Goal: Task Accomplishment & Management: Complete application form

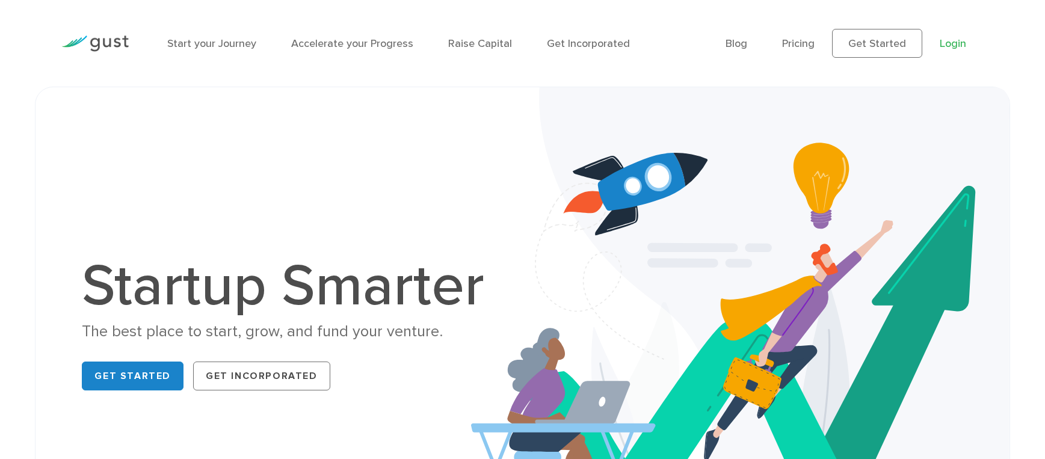
click at [957, 47] on link "Login" at bounding box center [953, 43] width 26 height 13
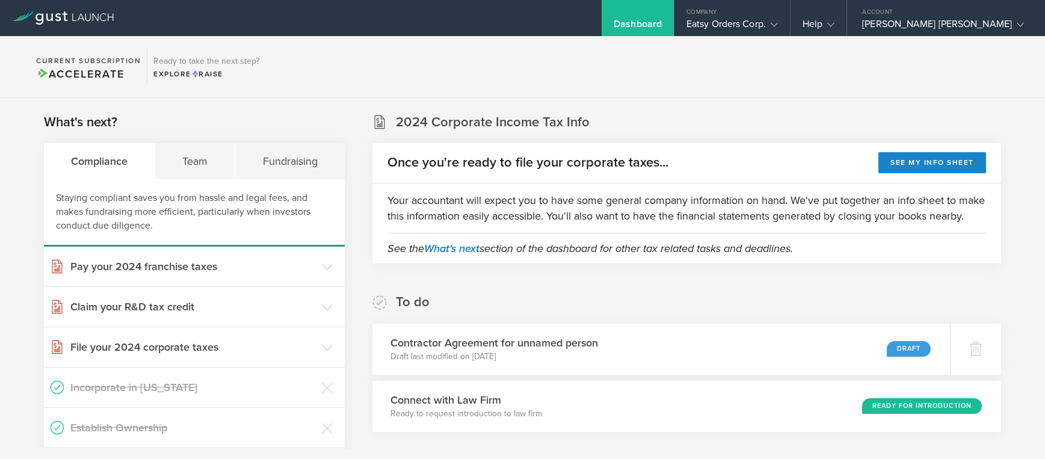
scroll to position [43, 0]
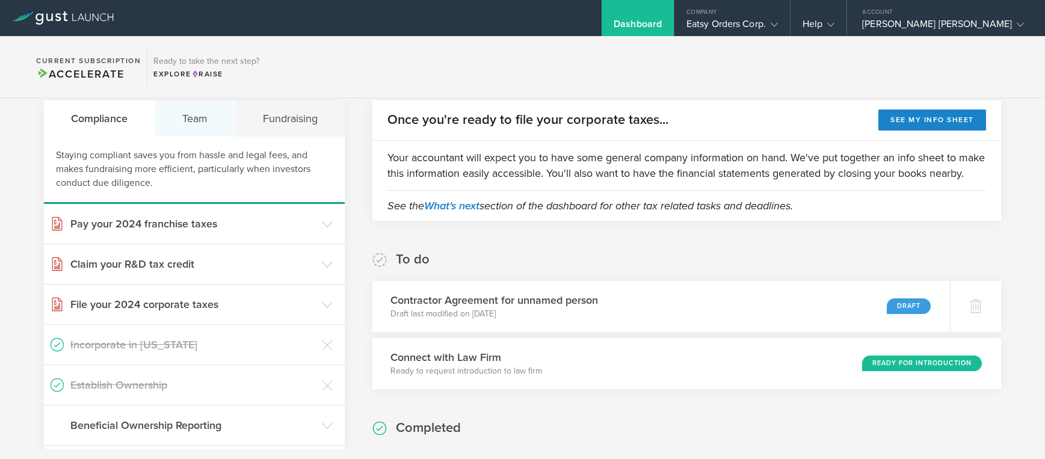
click at [204, 123] on div "Team" at bounding box center [195, 118] width 80 height 36
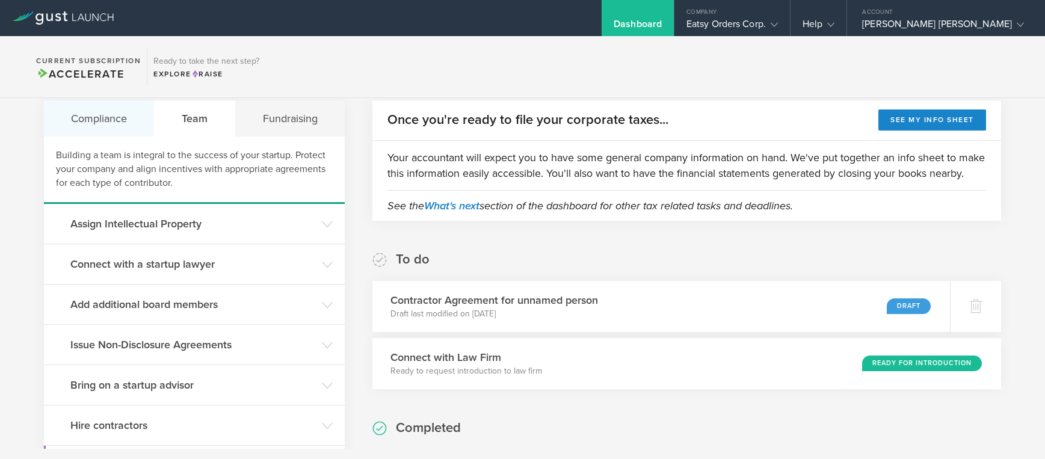
click at [90, 111] on div "Compliance" at bounding box center [99, 118] width 111 height 36
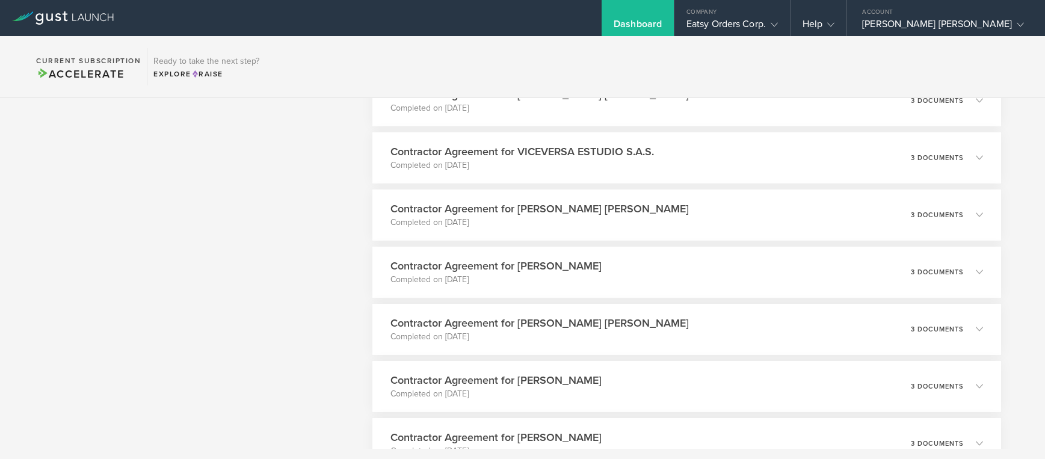
scroll to position [0, 0]
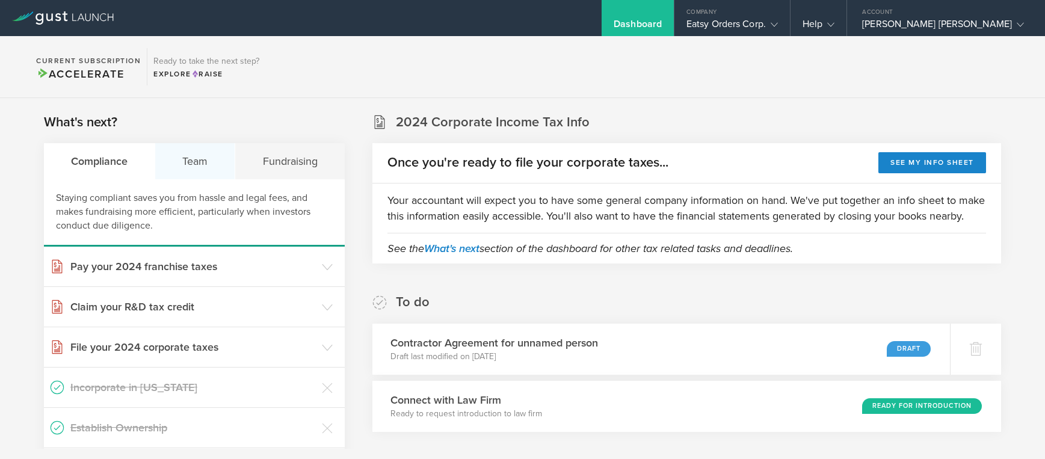
click at [190, 161] on div "Team" at bounding box center [195, 161] width 80 height 36
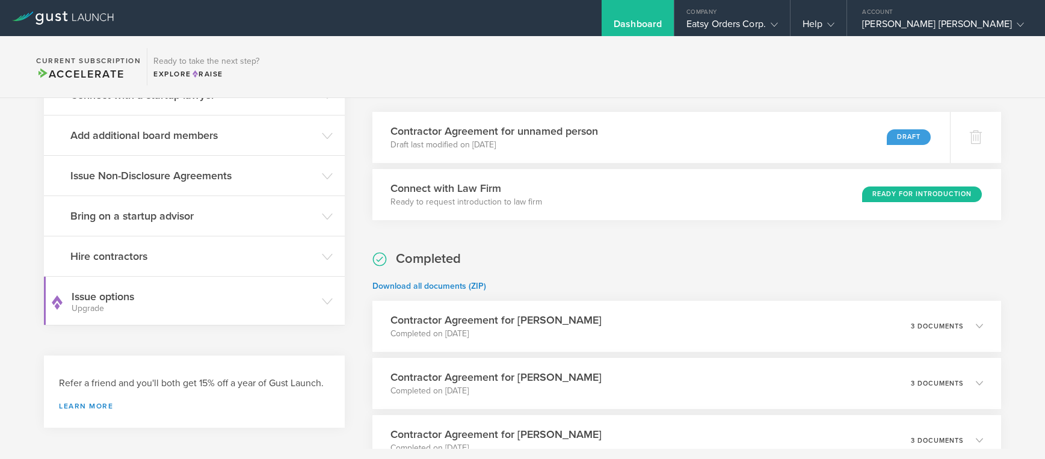
scroll to position [217, 0]
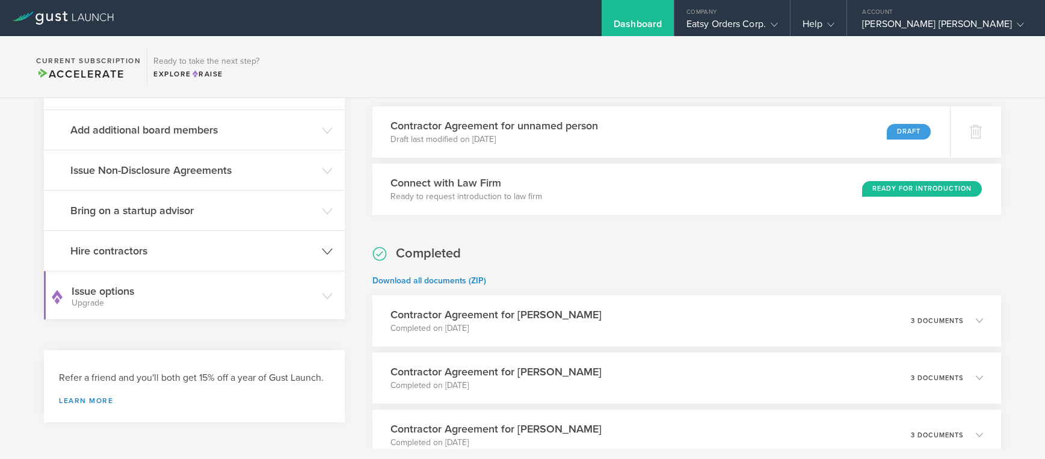
click at [129, 242] on header "Hire contractors" at bounding box center [194, 251] width 301 height 40
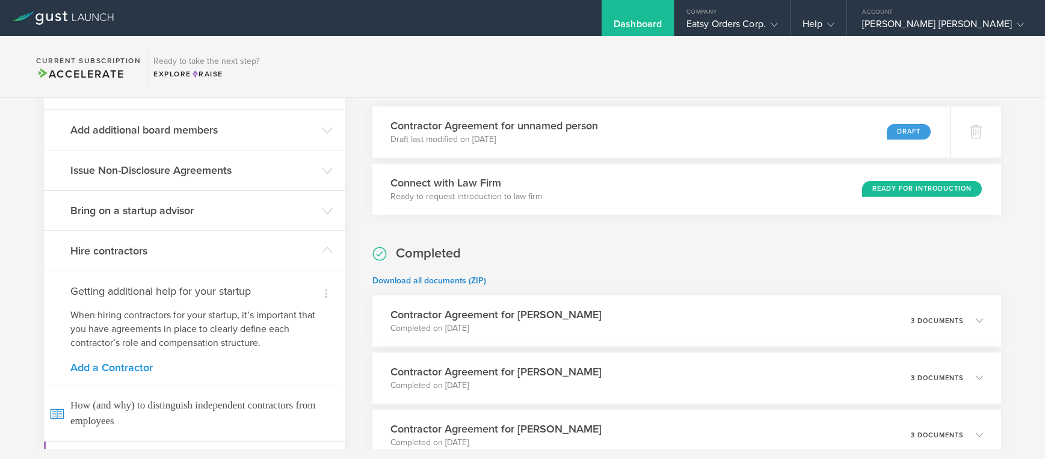
click at [125, 372] on link "Add a Contractor" at bounding box center [194, 367] width 248 height 11
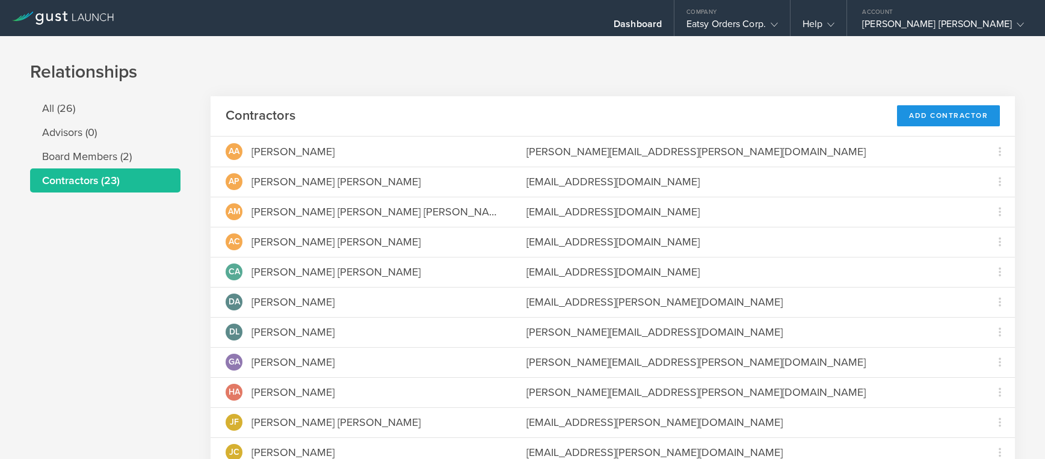
click at [961, 114] on div "Add Contractor" at bounding box center [948, 115] width 103 height 21
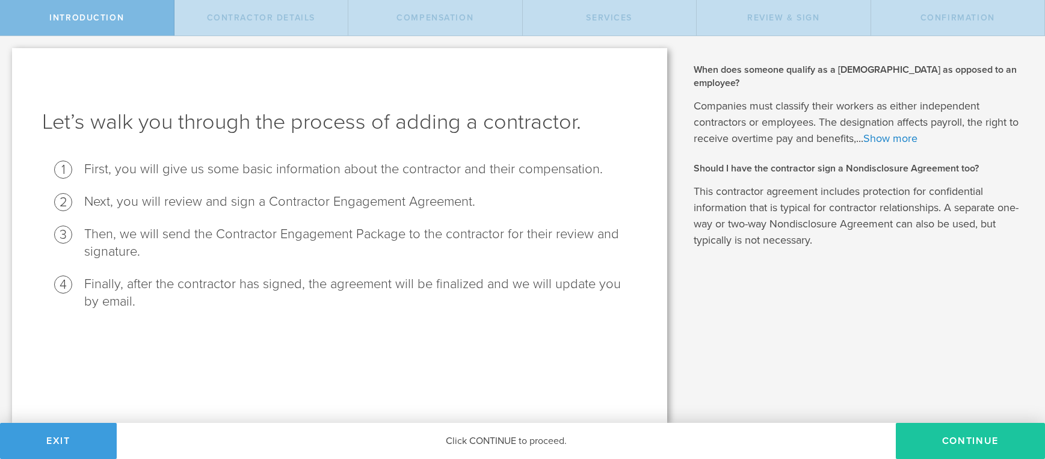
click at [972, 436] on button "Continue" at bounding box center [970, 441] width 149 height 36
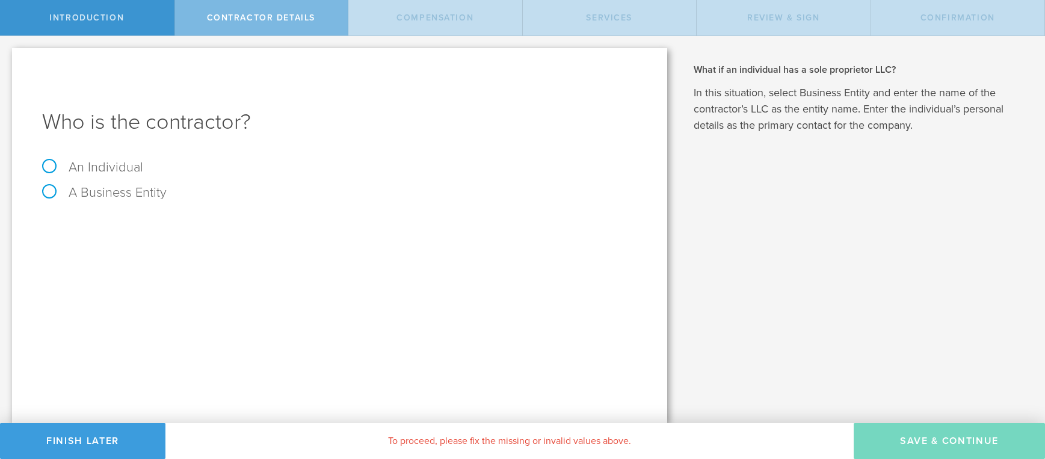
click at [119, 169] on label "An Individual" at bounding box center [92, 167] width 101 height 16
click at [8, 55] on input "An Individual" at bounding box center [4, 45] width 8 height 19
radio input "true"
click at [165, 227] on input "text" at bounding box center [384, 226] width 505 height 18
type input "[PERSON_NAME]"
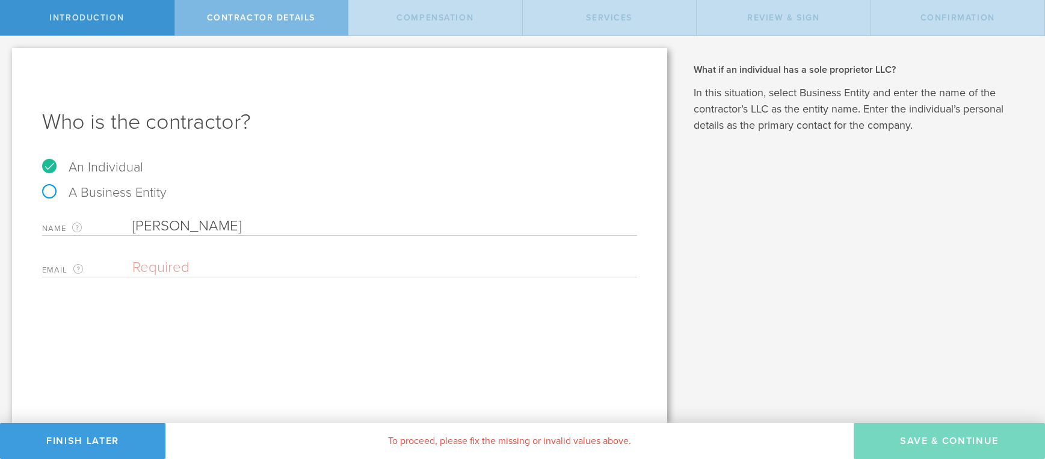
click at [230, 275] on input "email" at bounding box center [381, 268] width 499 height 18
paste input "diana.troyano@eatsyorders.com"
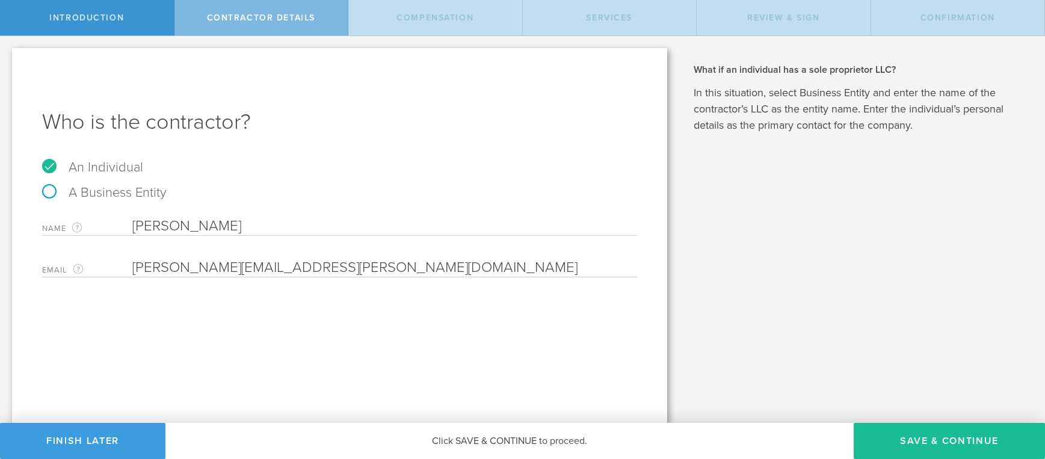
click at [254, 270] on input "diana.troyano@eatsyorders.com" at bounding box center [381, 268] width 499 height 18
click at [255, 270] on input "diana.troyano@eatsyorders.com" at bounding box center [381, 268] width 499 height 18
paste input "troyano28@gmail"
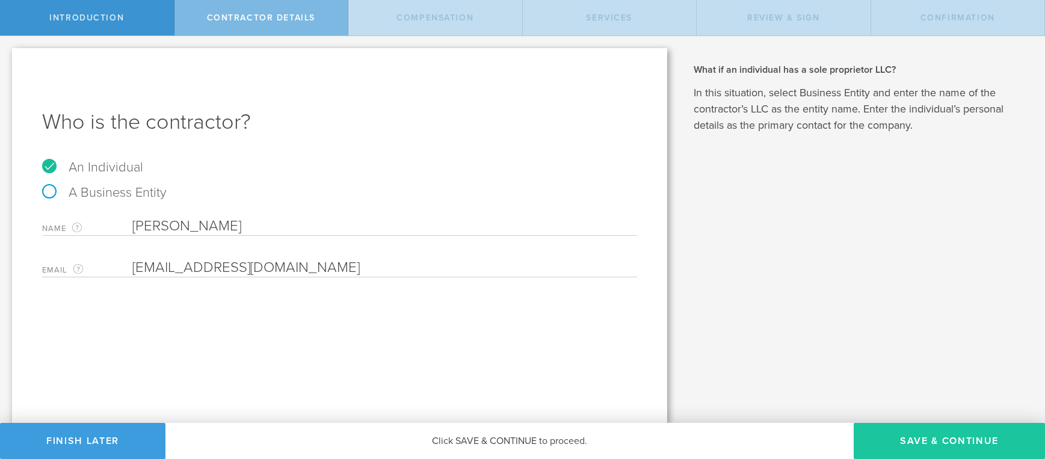
type input "[EMAIL_ADDRESS][DOMAIN_NAME]"
drag, startPoint x: 917, startPoint y: 437, endPoint x: 908, endPoint y: 435, distance: 9.2
click at [917, 437] on button "Save & Continue" at bounding box center [949, 441] width 191 height 36
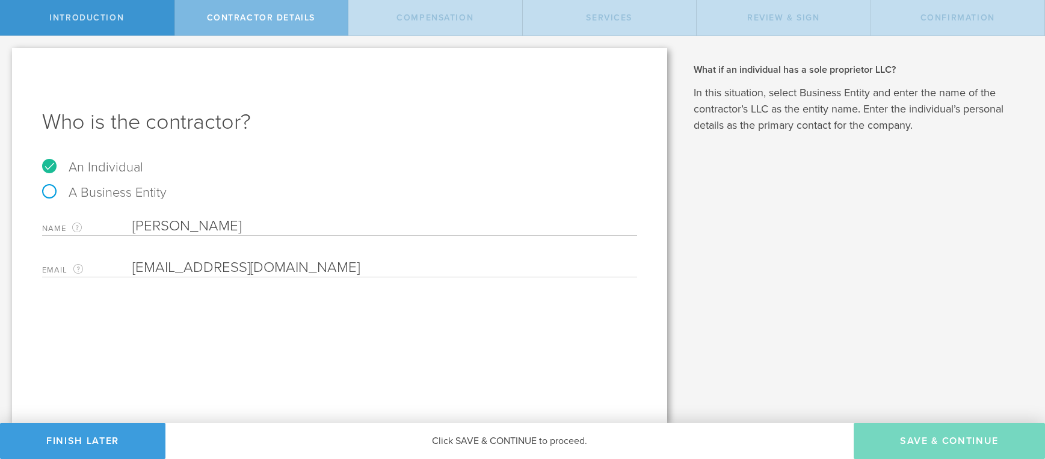
select select "none"
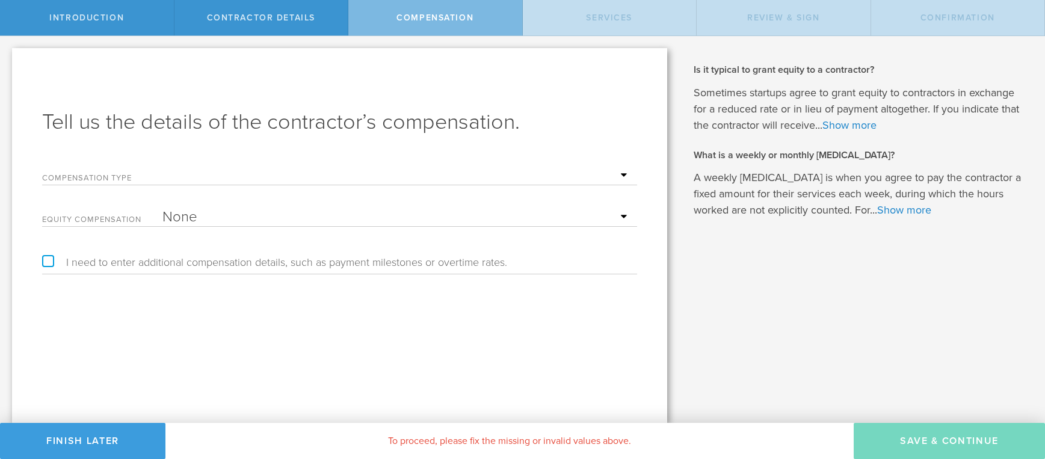
click at [257, 188] on form "Compensation Type Hourly Daily Weekly Retainer Monthly Retainer Project Flat Ra…" at bounding box center [339, 194] width 595 height 66
select select "monthlyRetainer"
click option "Monthly Retainer" at bounding box center [0, 0] width 0 height 0
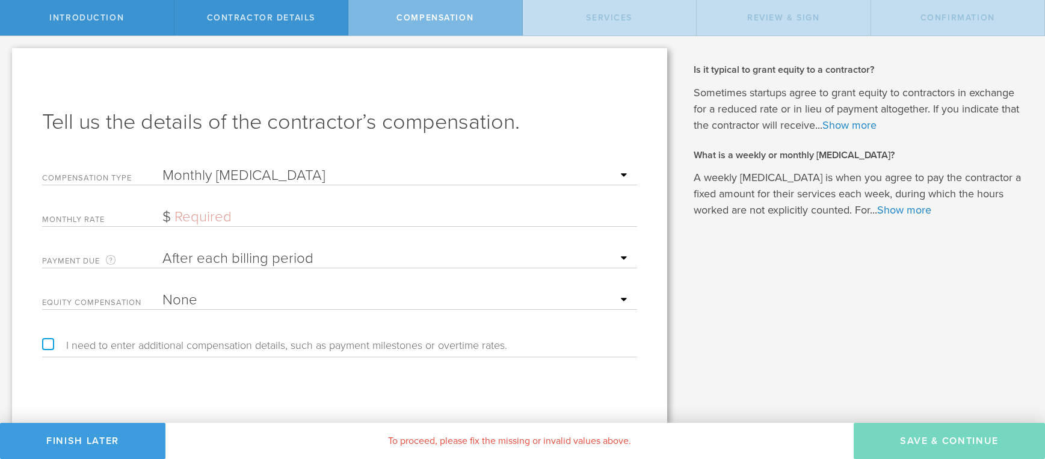
click at [220, 214] on input "text" at bounding box center [396, 217] width 469 height 18
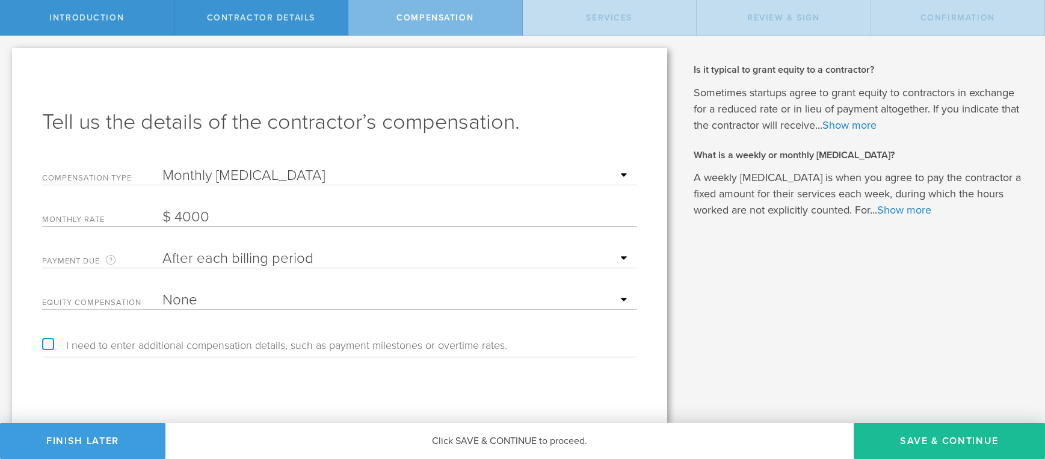
type input "4,000"
click option "None" at bounding box center [0, 0] width 0 height 0
click at [48, 347] on label "I need to enter additional compensation details, such as payment milestones or …" at bounding box center [274, 345] width 465 height 11
click at [8, 55] on input "I need to enter additional compensation details, such as payment milestones or …" at bounding box center [4, 45] width 8 height 19
checkbox input "true"
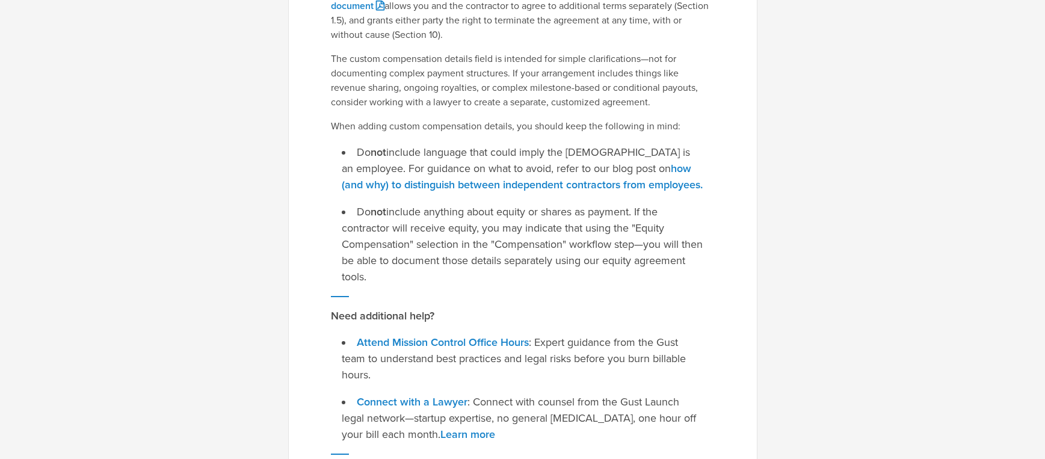
scroll to position [253, 0]
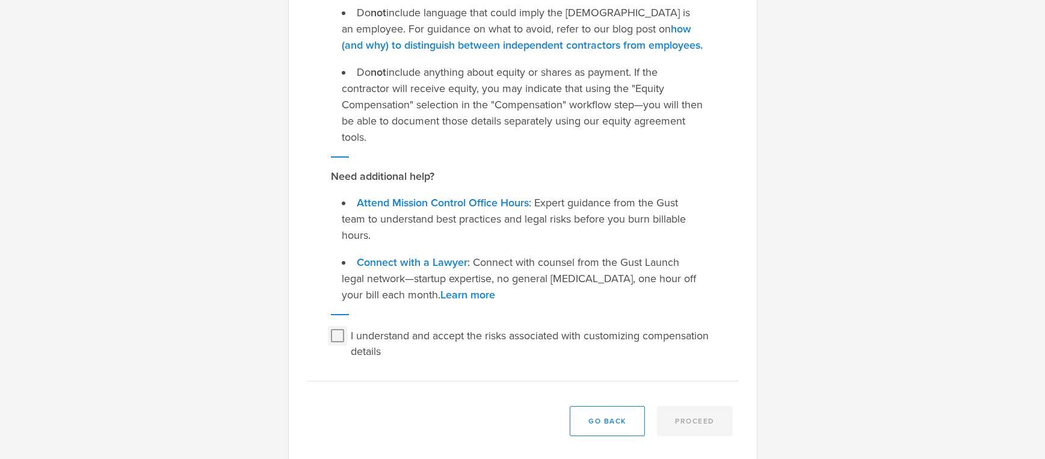
click at [329, 326] on input "I understand and accept the risks associated with customizing compensation deta…" at bounding box center [337, 335] width 19 height 19
checkbox input "true"
click at [694, 412] on button "Proceed" at bounding box center [695, 421] width 76 height 30
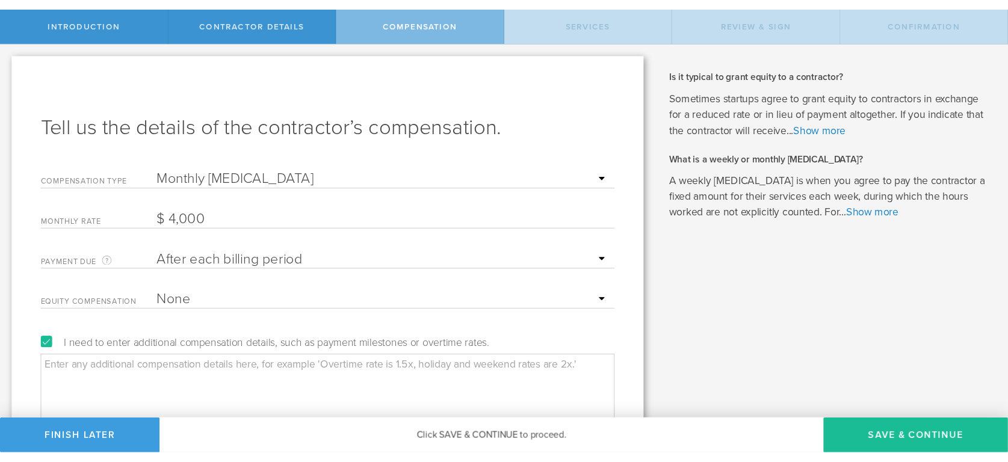
scroll to position [118, 0]
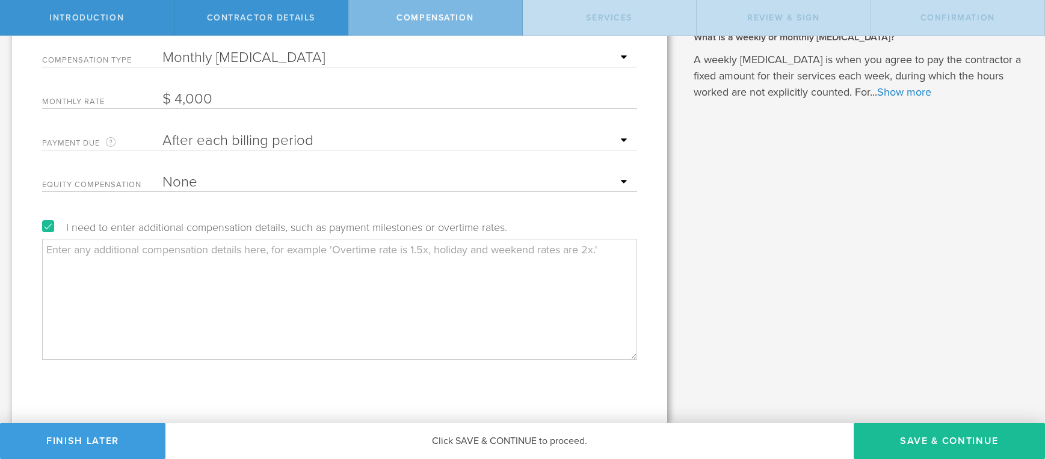
drag, startPoint x: 611, startPoint y: 252, endPoint x: -3, endPoint y: 244, distance: 614.3
click at [42, 244] on textarea at bounding box center [339, 299] width 595 height 120
click at [392, 268] on textarea at bounding box center [339, 299] width 595 height 120
click at [603, 248] on textarea at bounding box center [339, 299] width 595 height 120
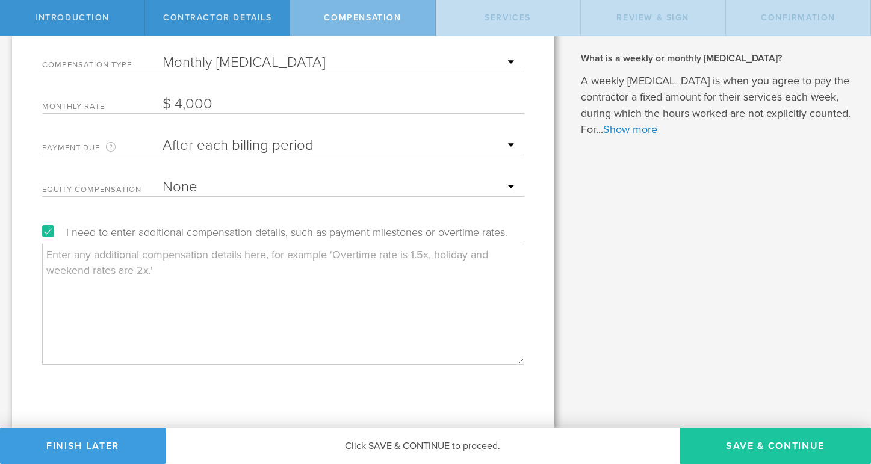
scroll to position [101, 0]
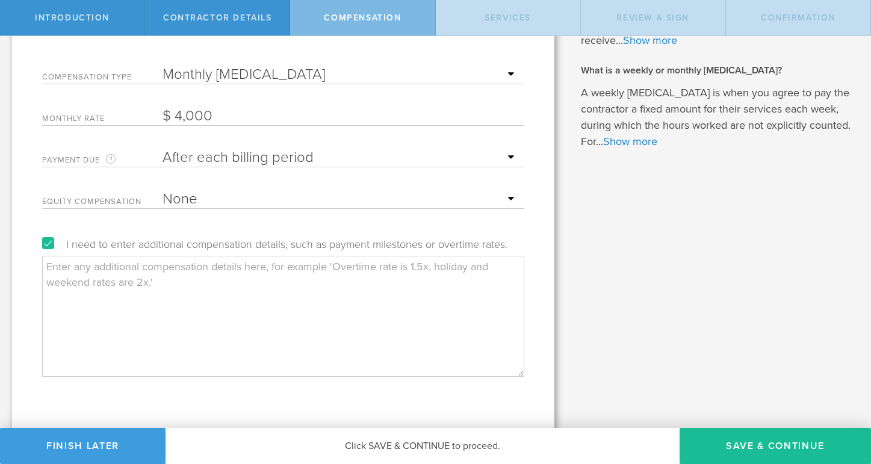
click at [277, 294] on textarea at bounding box center [283, 316] width 482 height 120
click at [392, 300] on textarea at bounding box center [283, 316] width 482 height 120
click at [387, 299] on textarea at bounding box center [283, 316] width 482 height 120
click at [379, 302] on textarea at bounding box center [283, 316] width 482 height 120
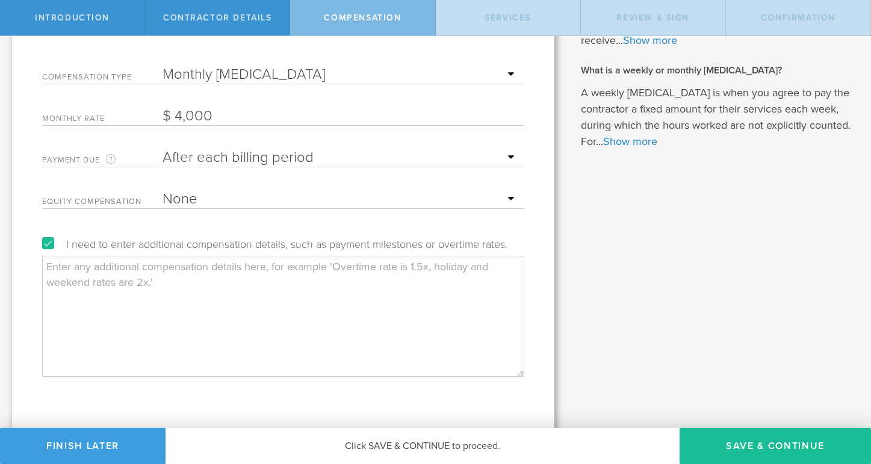
click at [341, 328] on textarea at bounding box center [283, 316] width 482 height 120
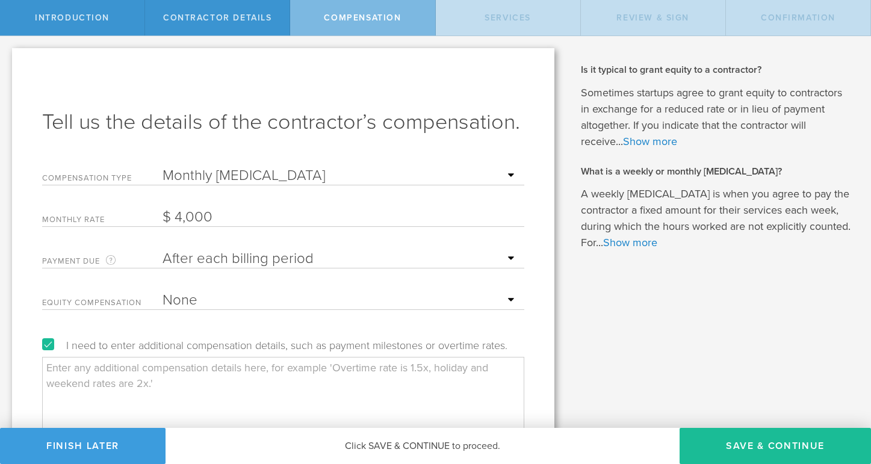
paste textarea "Resumen de Acuerdos – SkyTab & Easy Orders Reunión entre: Andres Marin y Diana …"
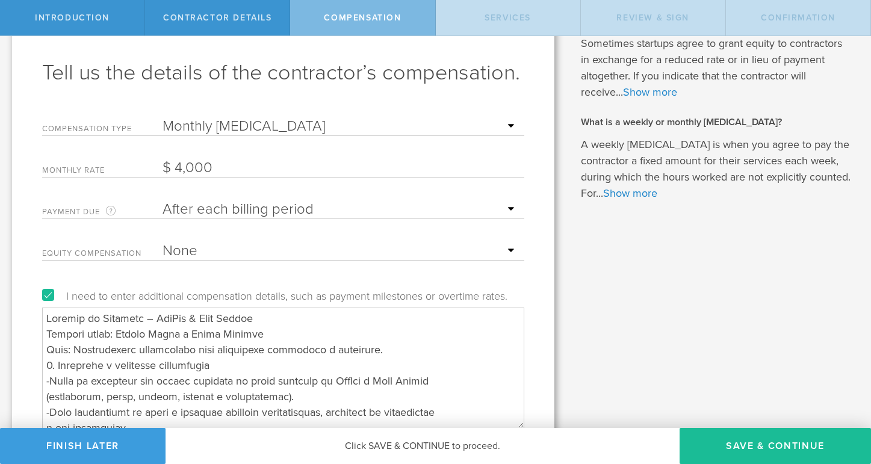
scroll to position [113, 0]
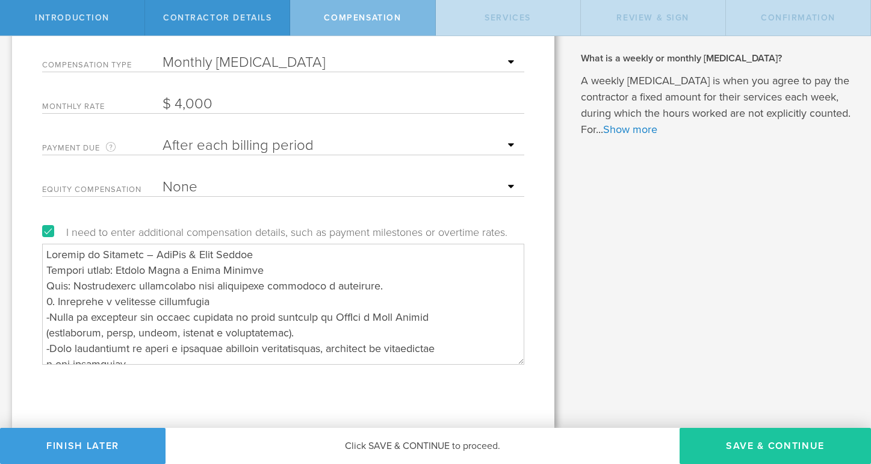
type textarea "Resumen de Acuerdos – SkyTab & Easy Orders Reunión entre: Andres Marin y Diana …"
click at [776, 449] on button "Save & Continue" at bounding box center [774, 446] width 191 height 36
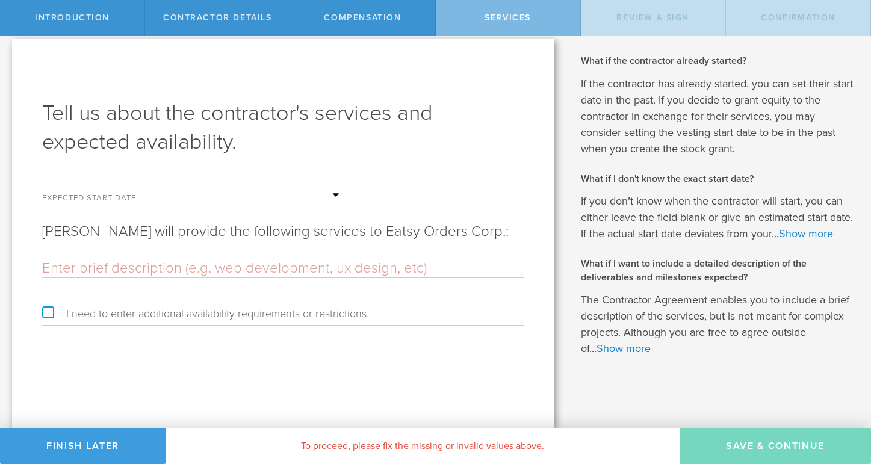
scroll to position [0, 0]
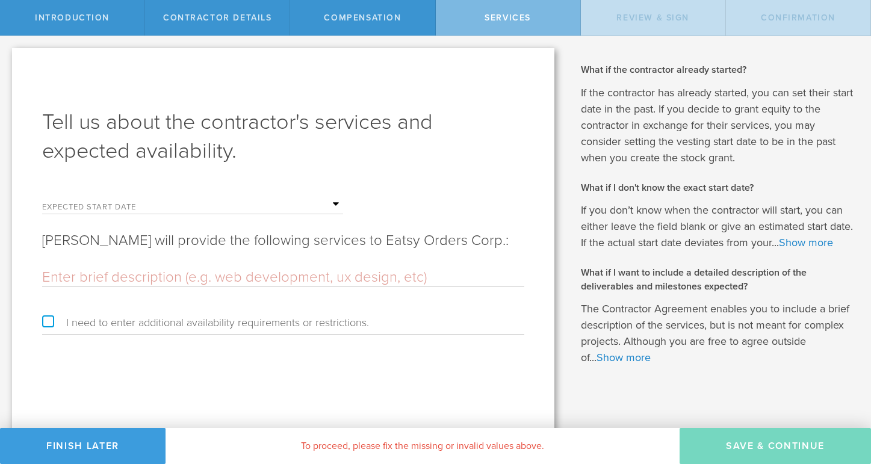
click at [203, 203] on input "text" at bounding box center [252, 205] width 180 height 18
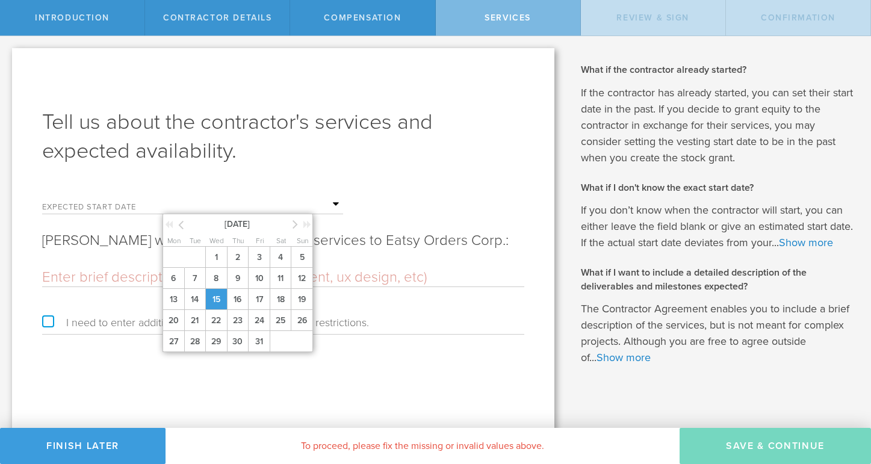
click at [215, 299] on span "15" at bounding box center [216, 299] width 22 height 21
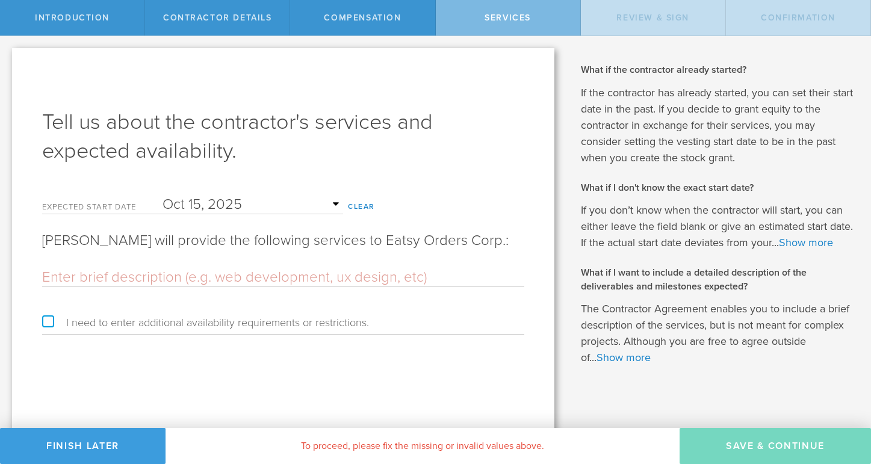
click at [129, 280] on input "text" at bounding box center [283, 277] width 482 height 18
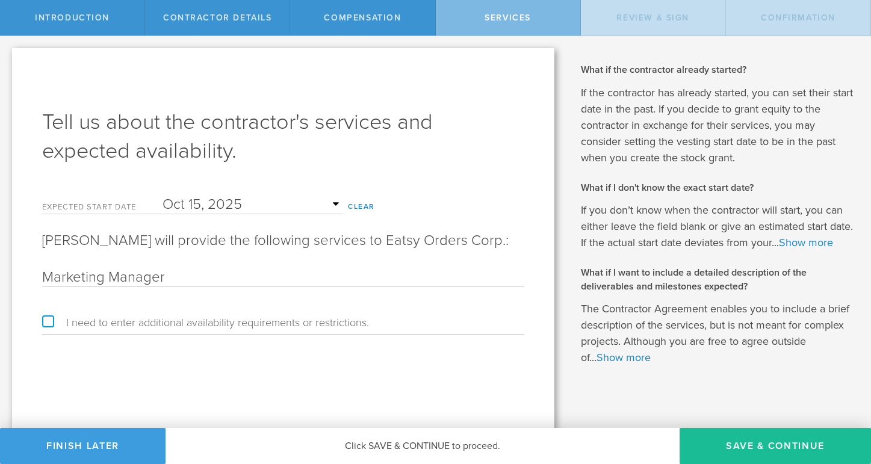
type input "Marketing Manager"
click at [126, 317] on label "I need to enter additional availability requirements or restrictions." at bounding box center [205, 322] width 327 height 11
click at [8, 55] on input "I need to enter additional availability requirements or restrictions." at bounding box center [4, 45] width 8 height 19
checkbox input "true"
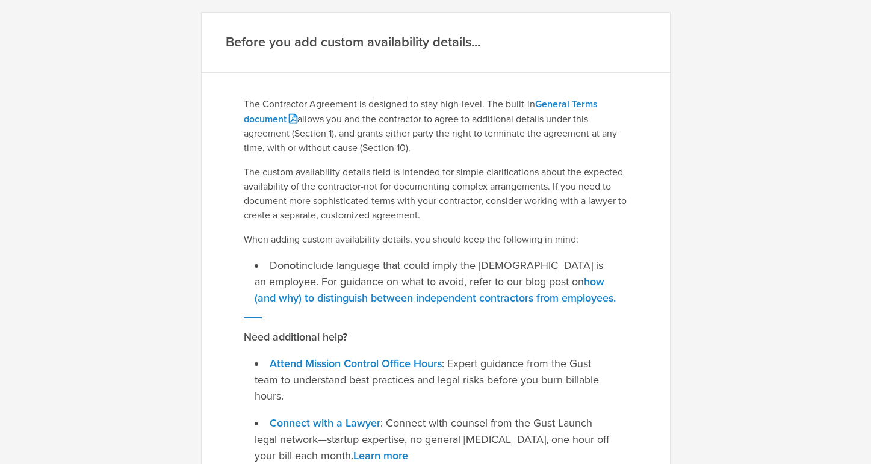
scroll to position [155, 0]
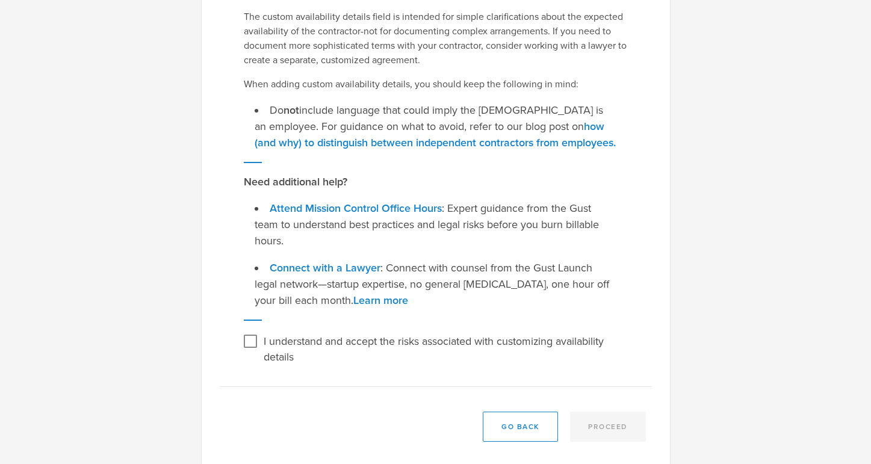
click at [276, 331] on label "I understand and accept the risks associated with customizing availability deta…" at bounding box center [444, 347] width 361 height 33
click at [260, 331] on input "I understand and accept the risks associated with customizing availability deta…" at bounding box center [250, 340] width 19 height 19
checkbox input "true"
click at [597, 412] on button "Proceed" at bounding box center [608, 427] width 76 height 30
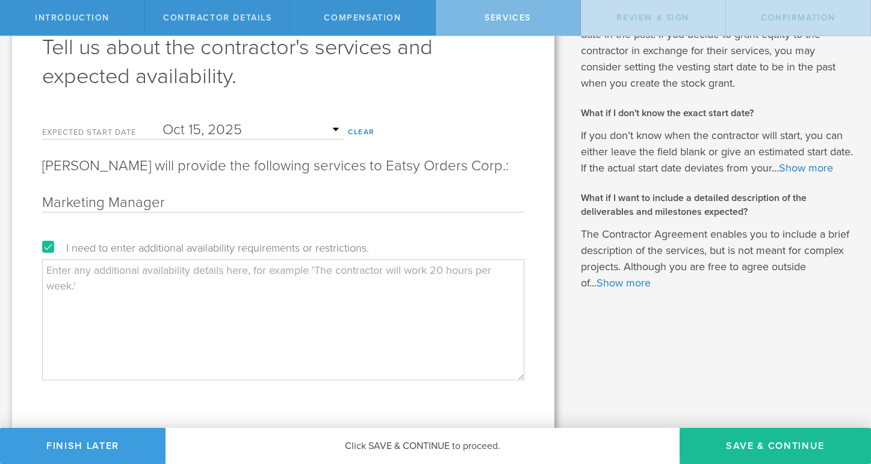
scroll to position [90, 0]
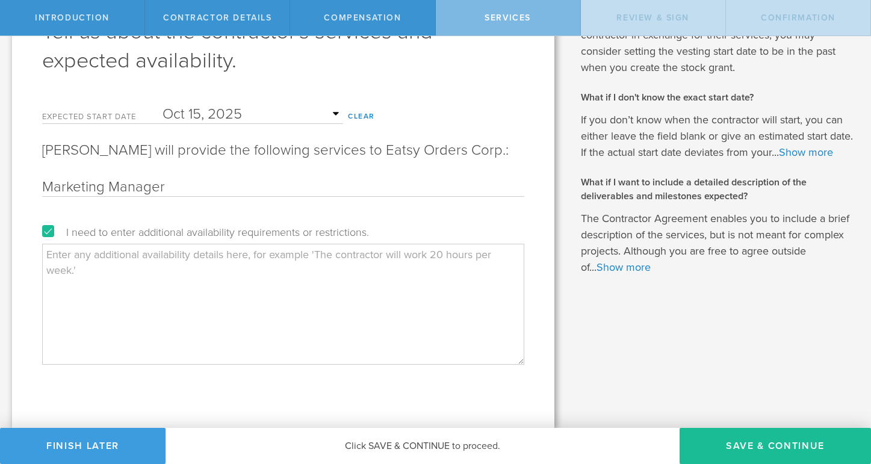
click at [46, 232] on label "I need to enter additional availability requirements or restrictions." at bounding box center [205, 232] width 327 height 11
checkbox input "false"
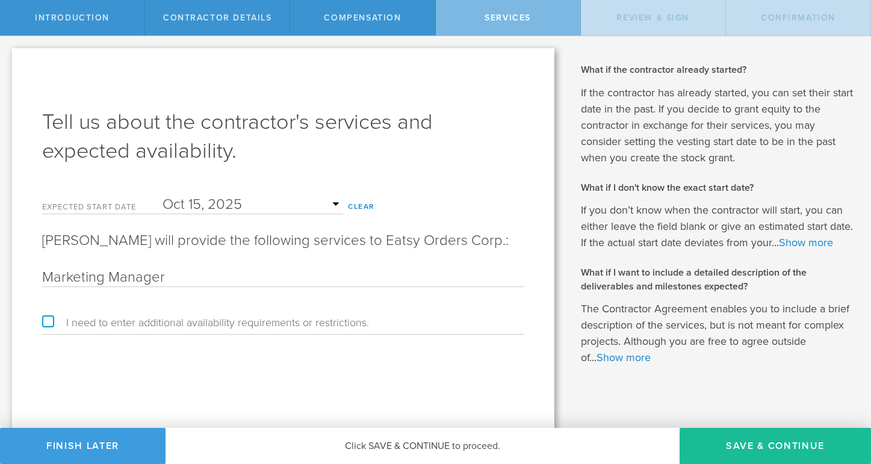
scroll to position [26, 0]
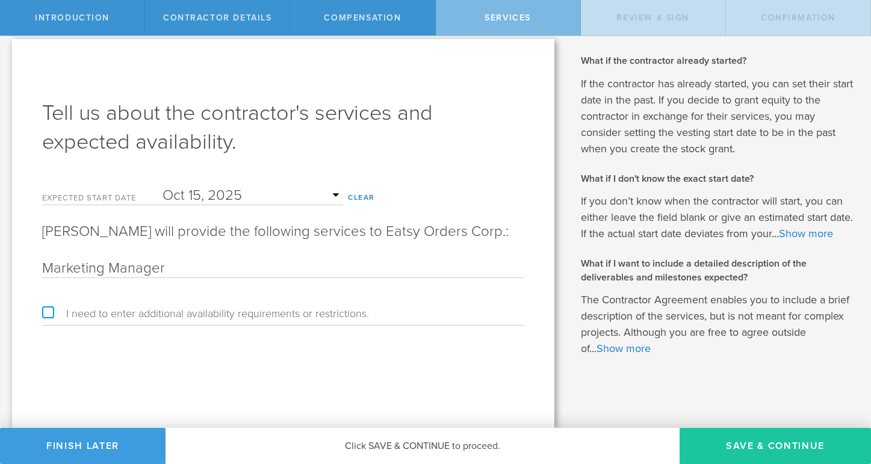
click at [762, 447] on button "Save & Continue" at bounding box center [774, 446] width 191 height 36
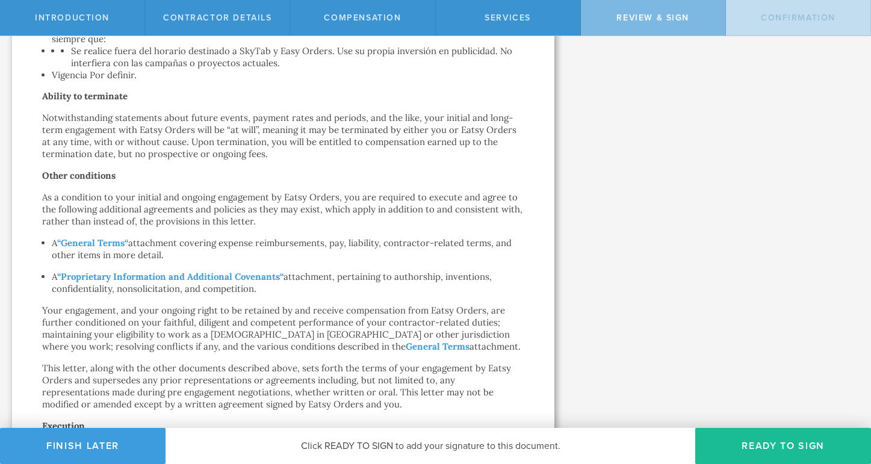
scroll to position [906, 0]
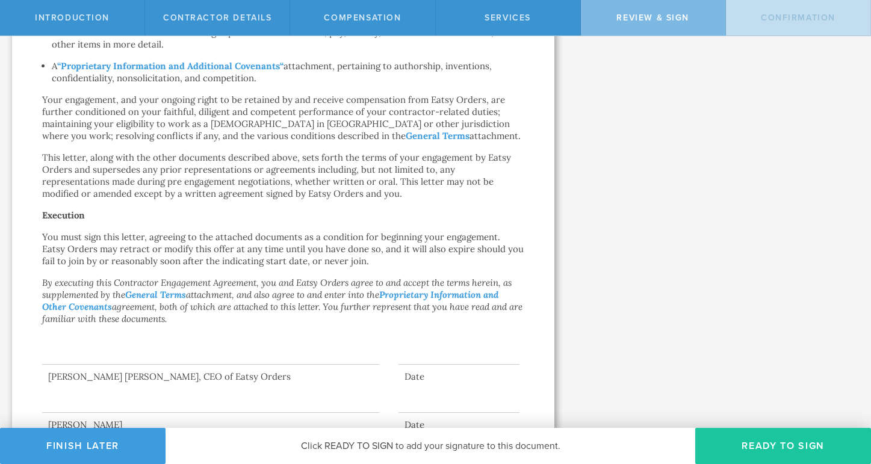
click at [734, 446] on button "Ready to Sign" at bounding box center [783, 446] width 176 height 36
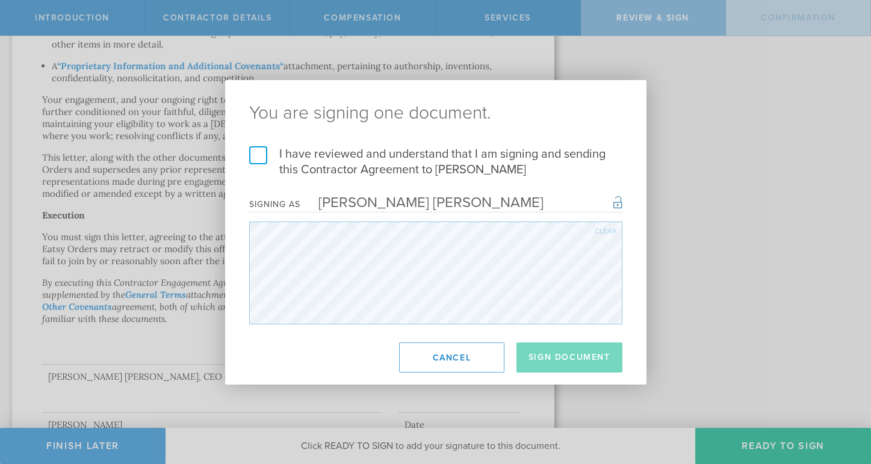
click at [258, 156] on label "I have reviewed and understand that I am signing and sending this Contractor Ag…" at bounding box center [435, 161] width 373 height 31
click at [0, 0] on input "I have reviewed and understand that I am signing and sending this Contractor Ag…" at bounding box center [0, 0] width 0 height 0
click at [554, 355] on button "Sign Document" at bounding box center [569, 357] width 106 height 30
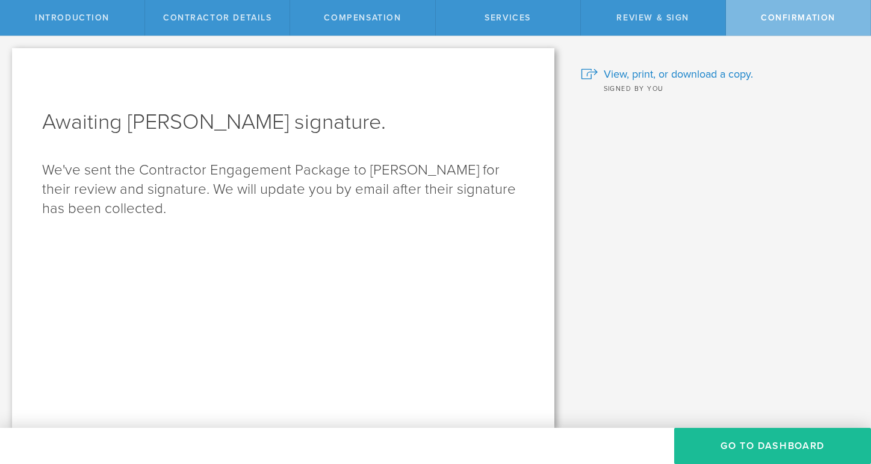
scroll to position [0, 0]
click at [744, 445] on button "Go To Dashboard" at bounding box center [772, 446] width 197 height 36
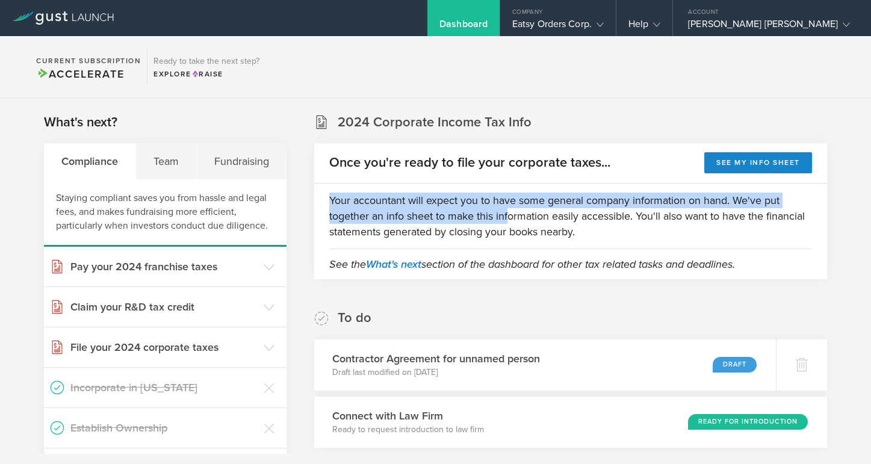
drag, startPoint x: 334, startPoint y: 119, endPoint x: 511, endPoint y: 218, distance: 203.1
click at [511, 218] on section "2024 Corporate Income Tax Info Once you're ready to file your corporate taxes..…" at bounding box center [570, 196] width 513 height 166
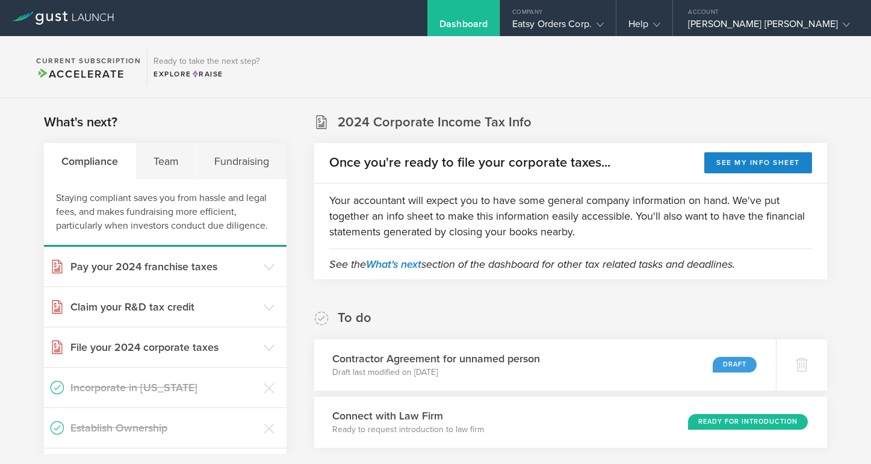
click at [561, 241] on div "Your accountant will expect you to have some general company information on han…" at bounding box center [570, 215] width 513 height 65
drag, startPoint x: 594, startPoint y: 235, endPoint x: 325, endPoint y: 116, distance: 294.1
click at [325, 116] on section "2024 Corporate Income Tax Info Once you're ready to file your corporate taxes..…" at bounding box center [570, 196] width 513 height 166
drag, startPoint x: 338, startPoint y: 121, endPoint x: 759, endPoint y: 268, distance: 446.8
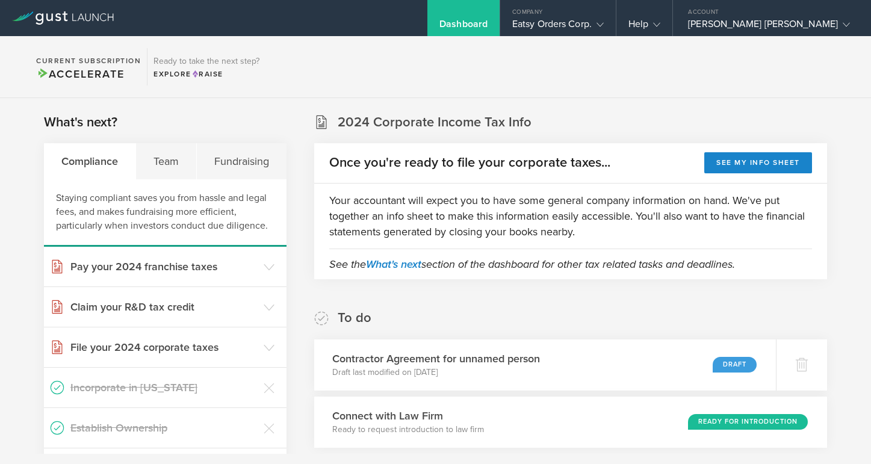
click at [759, 268] on section "2024 Corporate Income Tax Info Once you're ready to file your corporate taxes..…" at bounding box center [570, 196] width 513 height 166
click at [759, 268] on span "See the What's next section of the dashboard for other tax related tasks and de…" at bounding box center [570, 263] width 483 height 31
drag, startPoint x: 768, startPoint y: 264, endPoint x: 334, endPoint y: 109, distance: 460.3
